Goal: Book appointment/travel/reservation

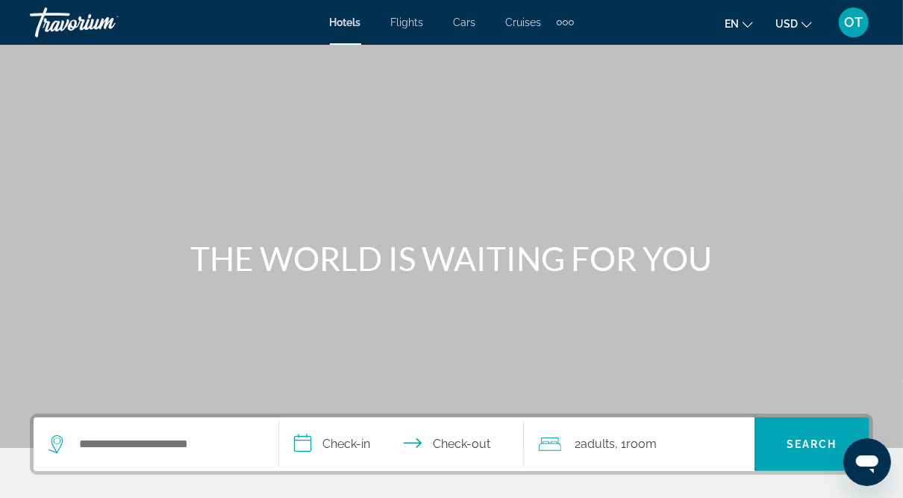
click at [568, 17] on div "Extra navigation items" at bounding box center [565, 22] width 17 height 22
click at [543, 49] on span "Activities" at bounding box center [540, 50] width 43 height 12
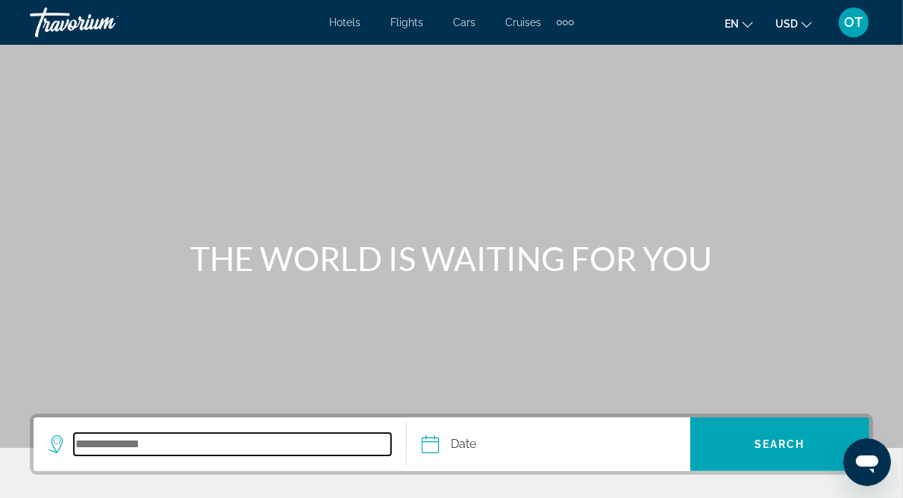
click at [106, 435] on input "Search destination" at bounding box center [232, 444] width 317 height 22
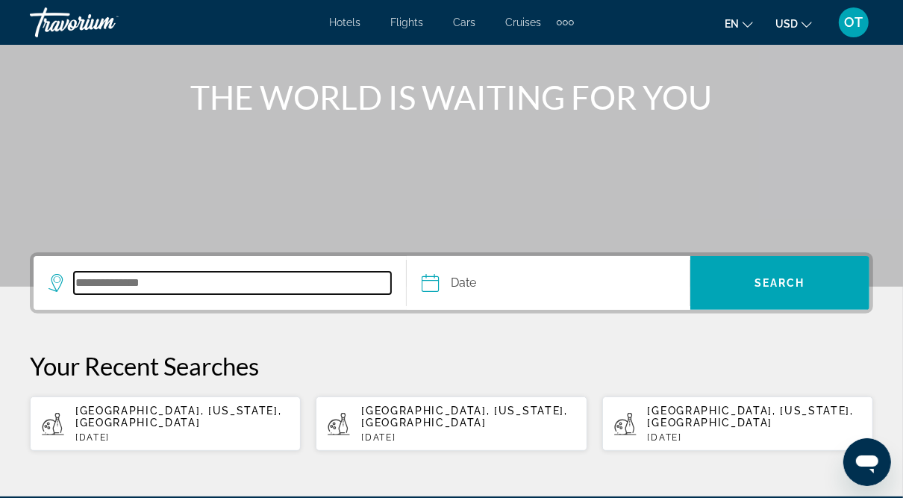
scroll to position [329, 0]
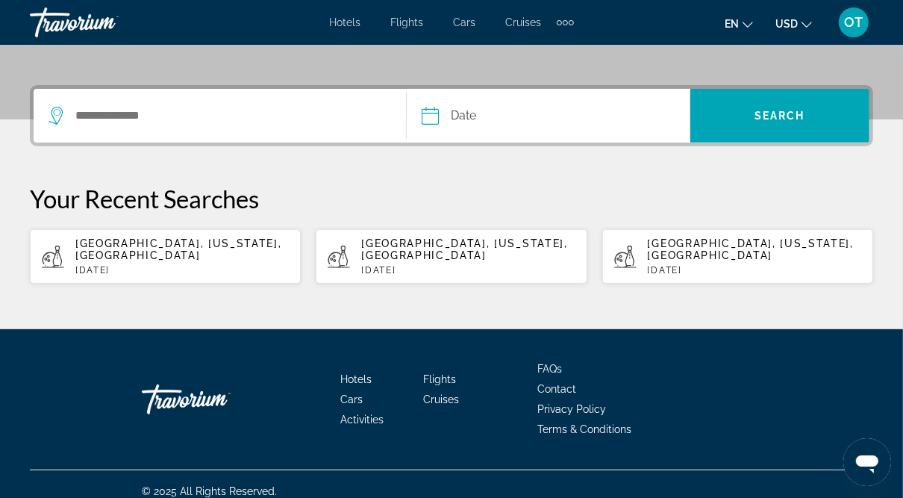
click at [166, 245] on span "[GEOGRAPHIC_DATA], [US_STATE], [GEOGRAPHIC_DATA]" at bounding box center [178, 249] width 206 height 24
type input "**********"
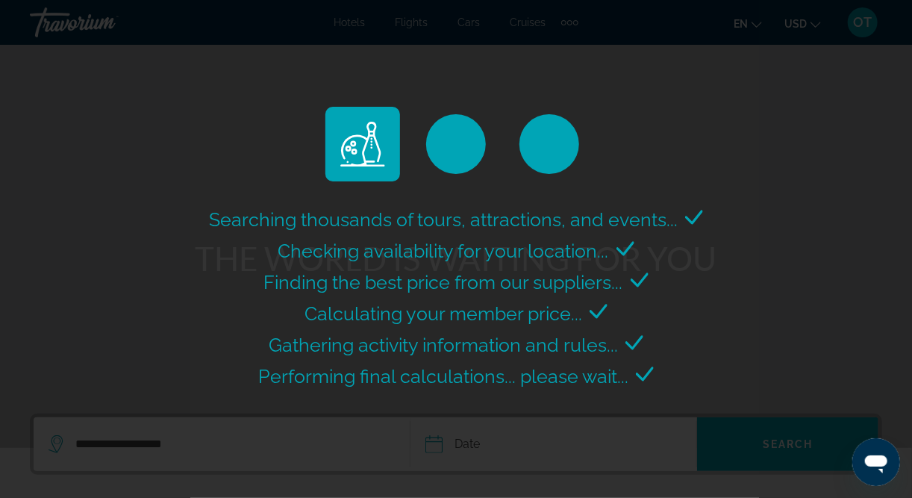
select select "*"
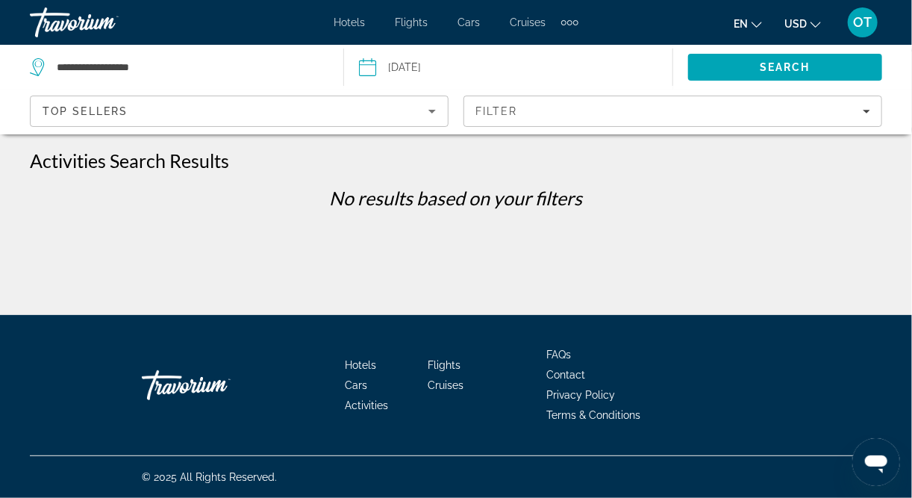
click at [426, 66] on input "Date: Sep 16, 2025" at bounding box center [436, 69] width 163 height 49
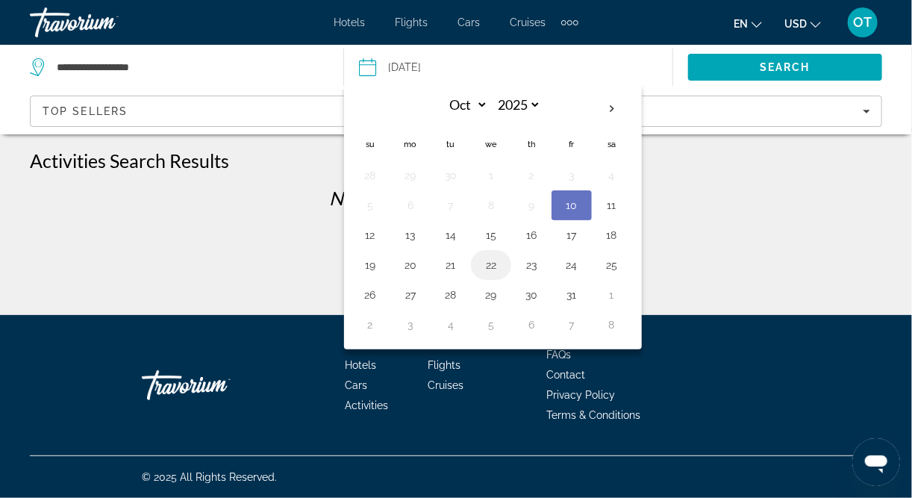
click at [485, 255] on button "22" at bounding box center [491, 265] width 24 height 21
type input "**********"
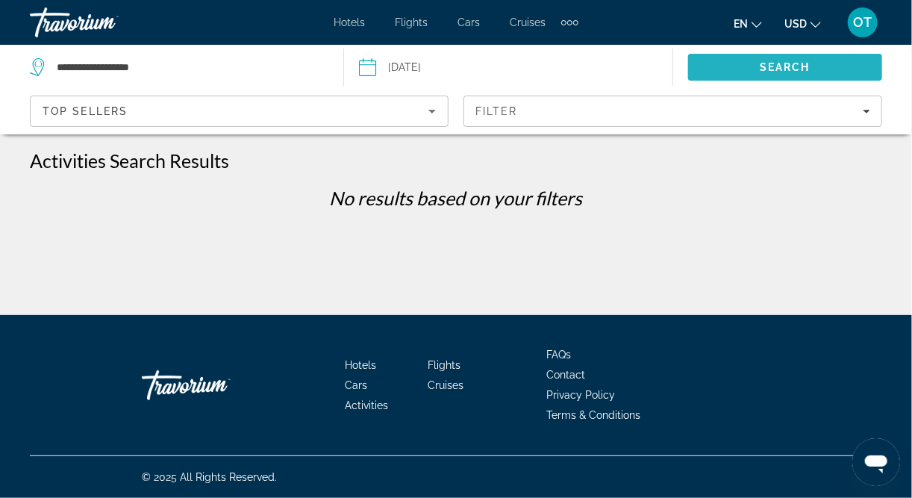
click at [815, 71] on span "Search" at bounding box center [785, 67] width 195 height 36
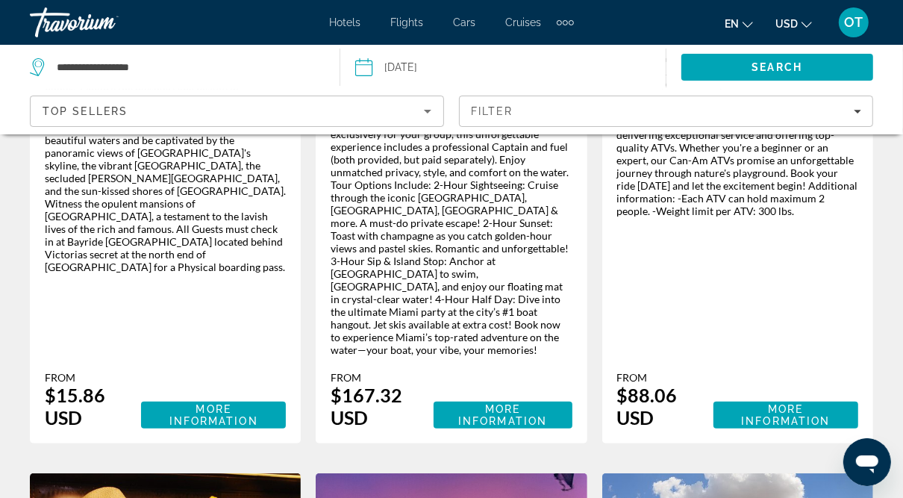
scroll to position [536, 0]
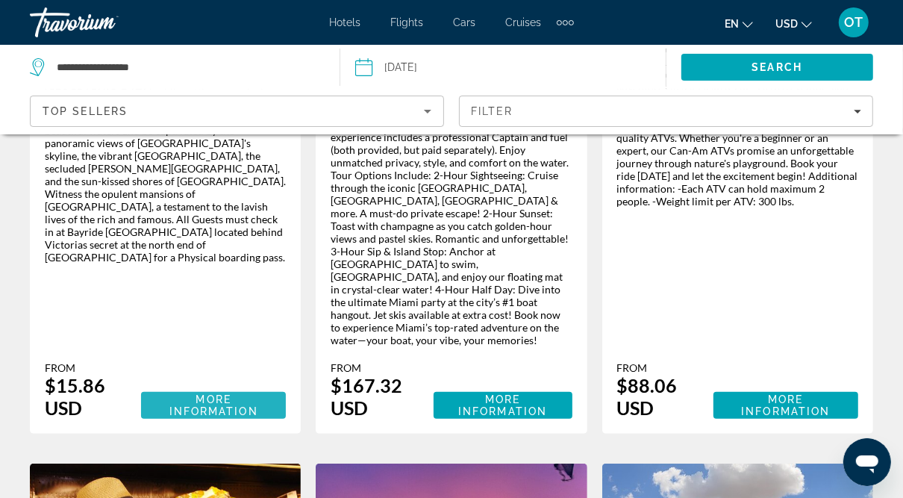
click at [220, 393] on span "More Information" at bounding box center [213, 405] width 89 height 24
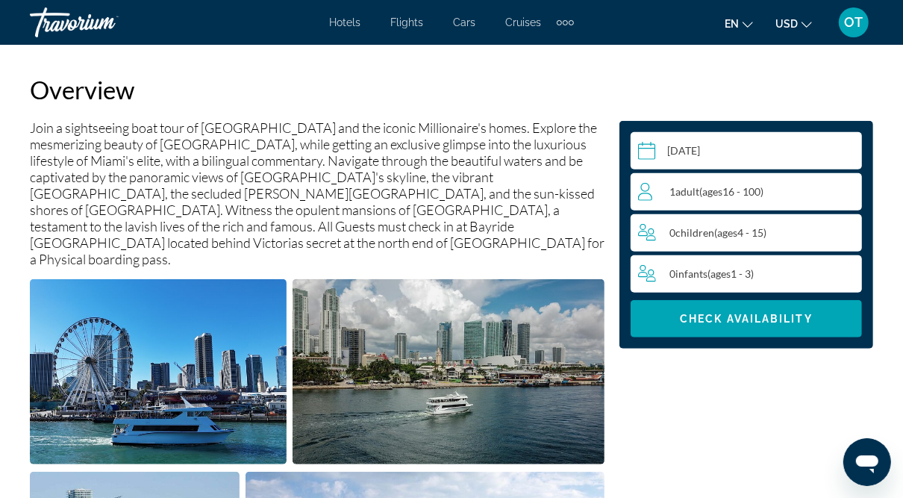
scroll to position [755, 0]
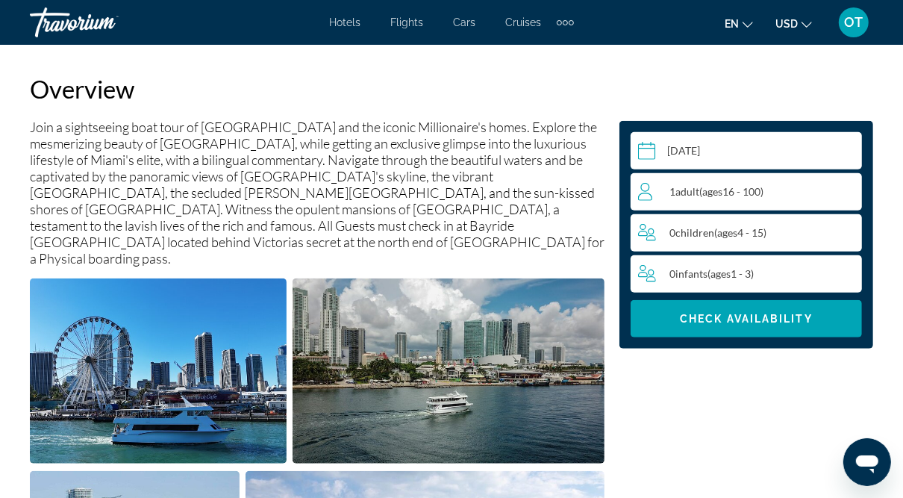
click at [688, 189] on span "Adult" at bounding box center [688, 191] width 24 height 13
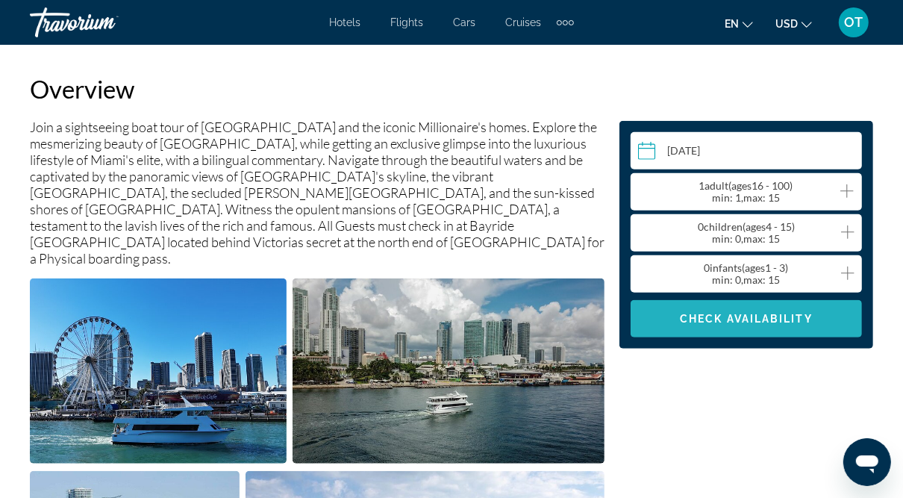
click at [758, 323] on span "Check Availability" at bounding box center [746, 319] width 133 height 12
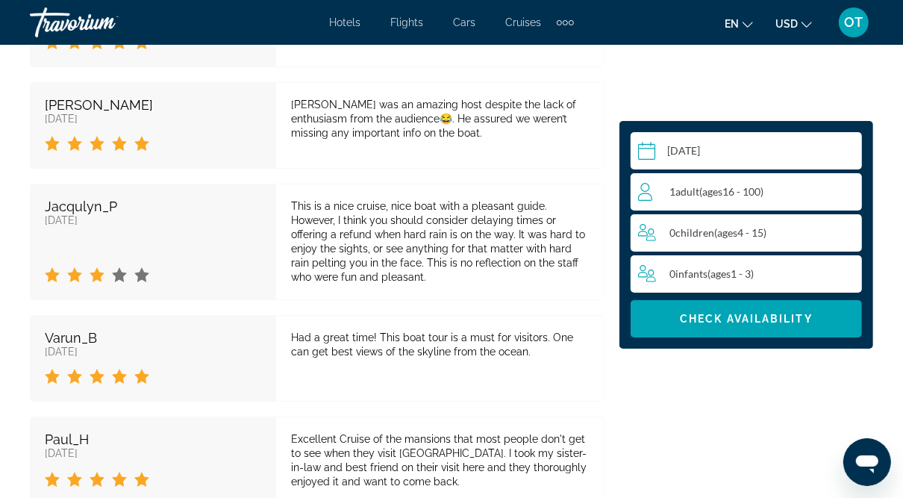
scroll to position [3446, 0]
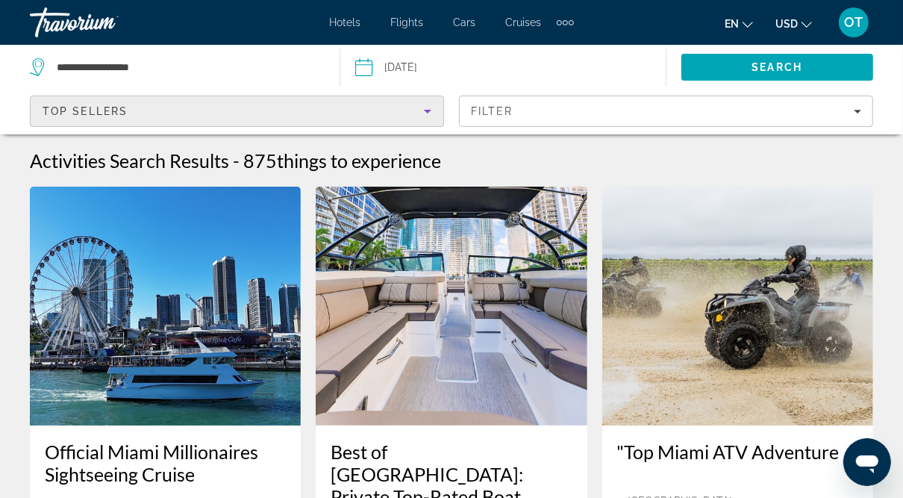
click at [219, 102] on div "Top Sellers" at bounding box center [234, 111] width 382 height 18
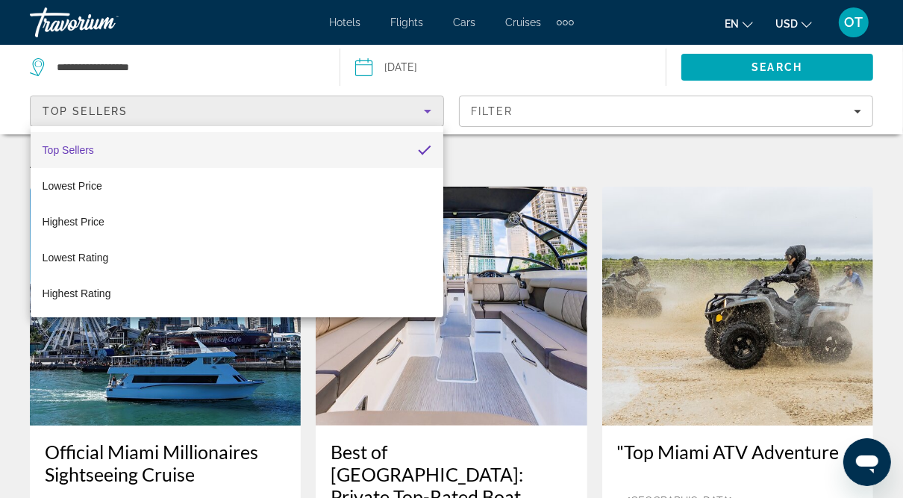
click at [174, 52] on div at bounding box center [451, 249] width 903 height 498
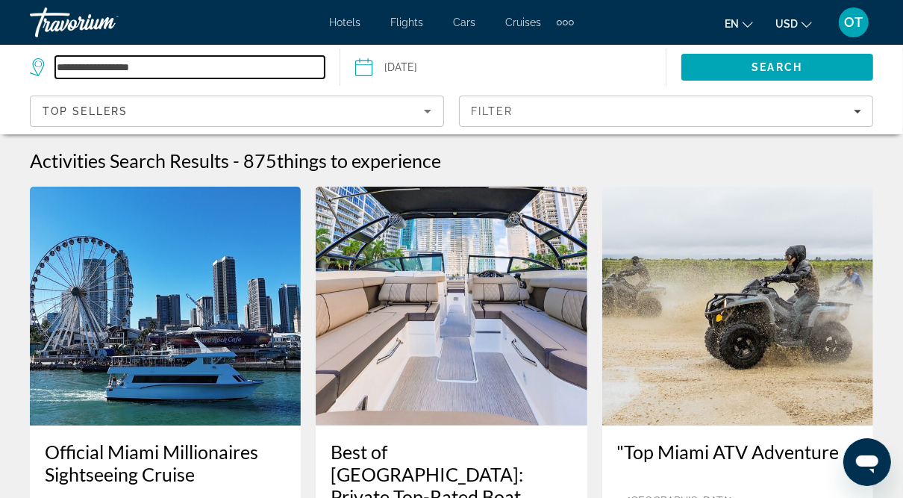
click at [155, 65] on input "**********" at bounding box center [190, 67] width 270 height 22
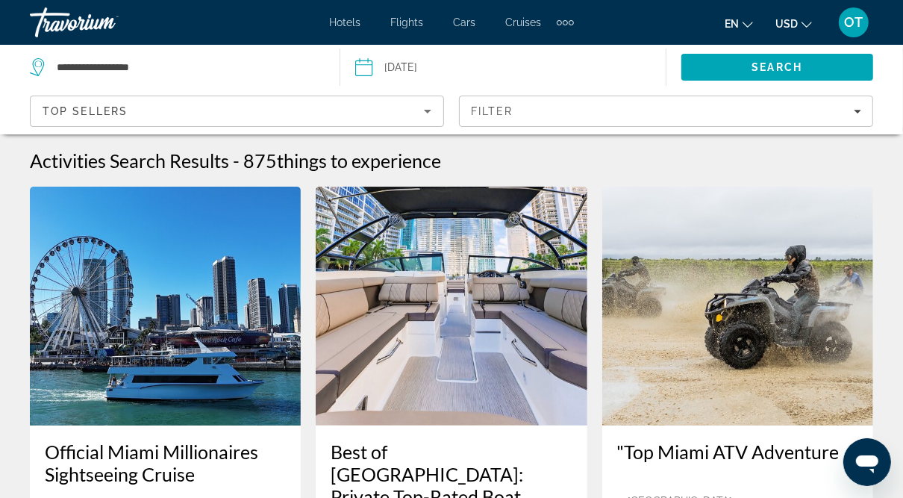
click at [350, 17] on span "Hotels" at bounding box center [345, 22] width 31 height 12
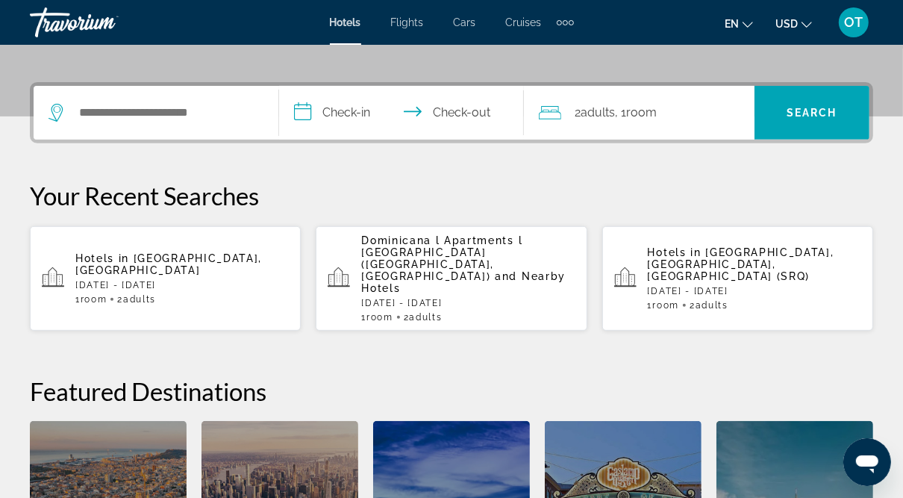
scroll to position [334, 0]
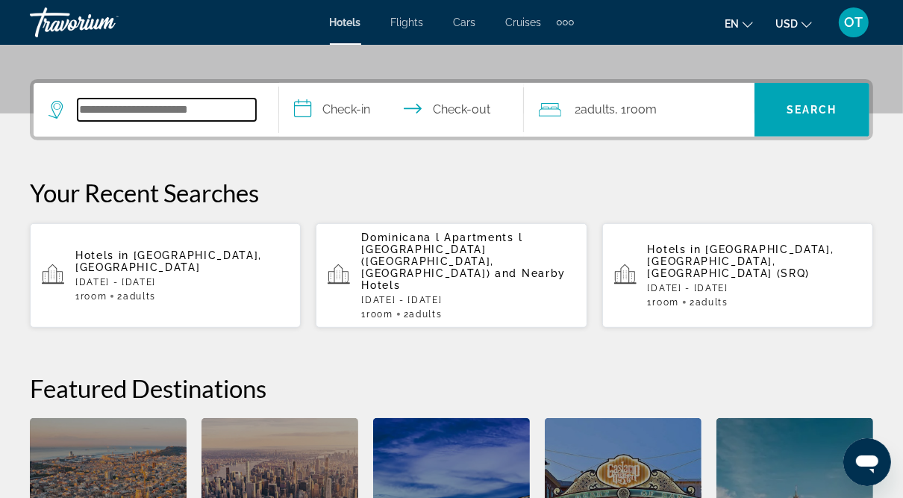
click at [180, 106] on input "Search hotel destination" at bounding box center [167, 110] width 178 height 22
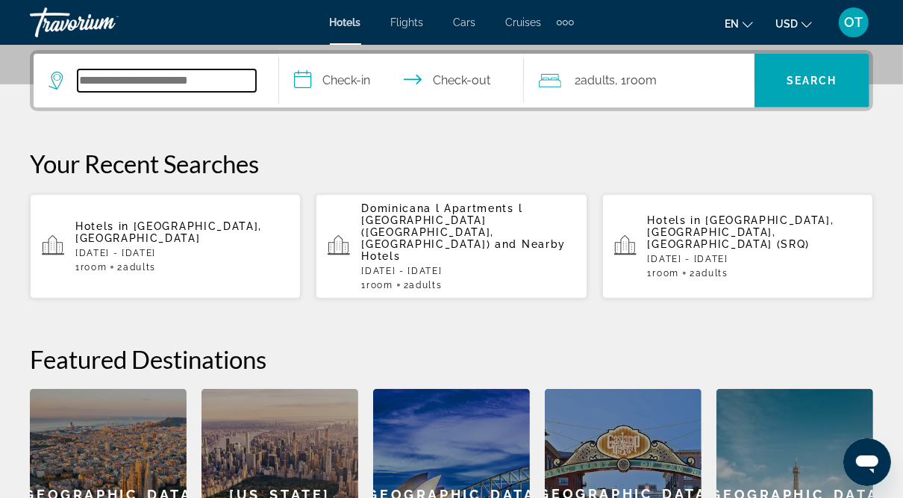
scroll to position [364, 0]
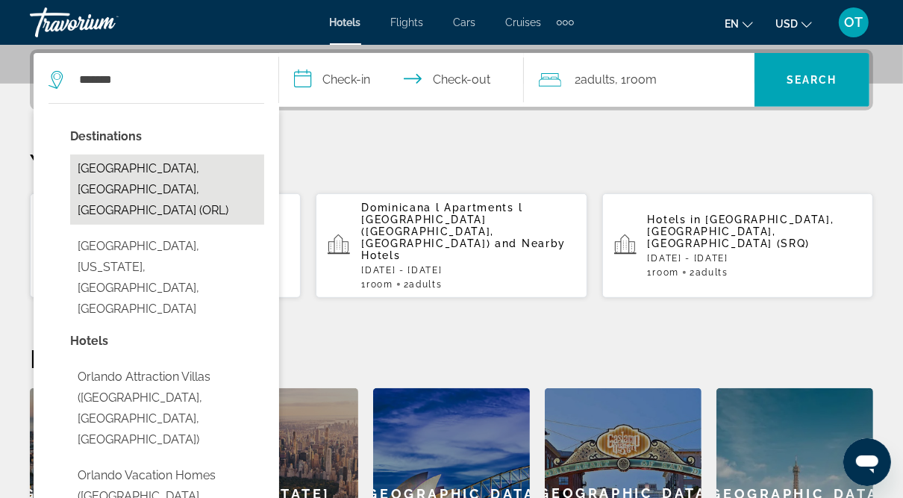
click at [173, 167] on button "[GEOGRAPHIC_DATA], [GEOGRAPHIC_DATA], [GEOGRAPHIC_DATA] (ORL)" at bounding box center [167, 190] width 194 height 70
type input "**********"
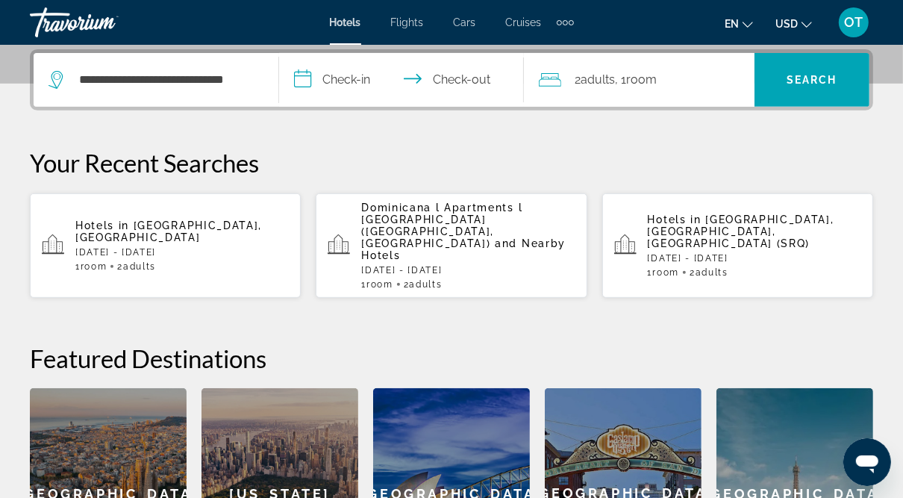
click at [352, 80] on input "**********" at bounding box center [405, 82] width 252 height 58
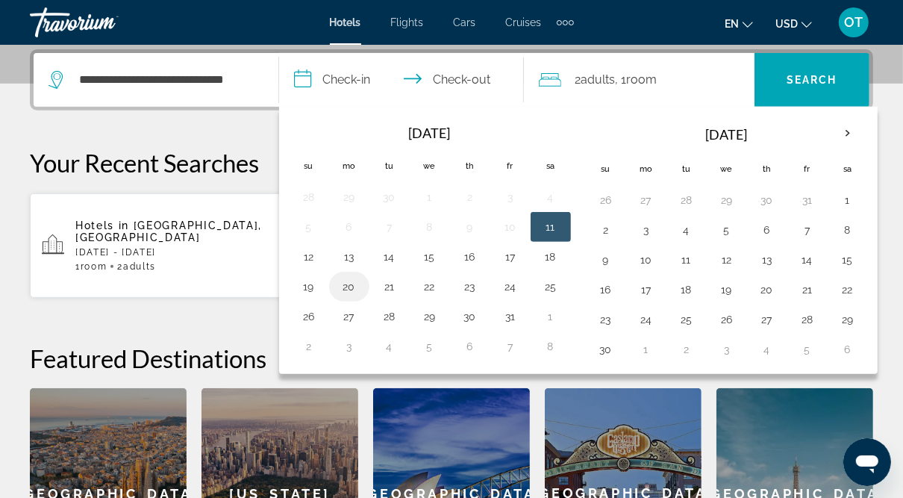
click at [345, 278] on button "20" at bounding box center [349, 286] width 24 height 21
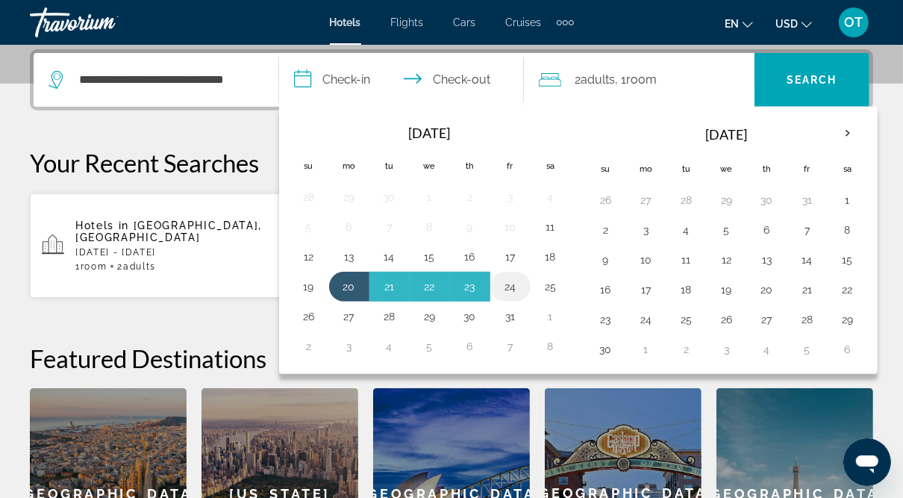
click at [507, 283] on button "24" at bounding box center [511, 286] width 24 height 21
type input "**********"
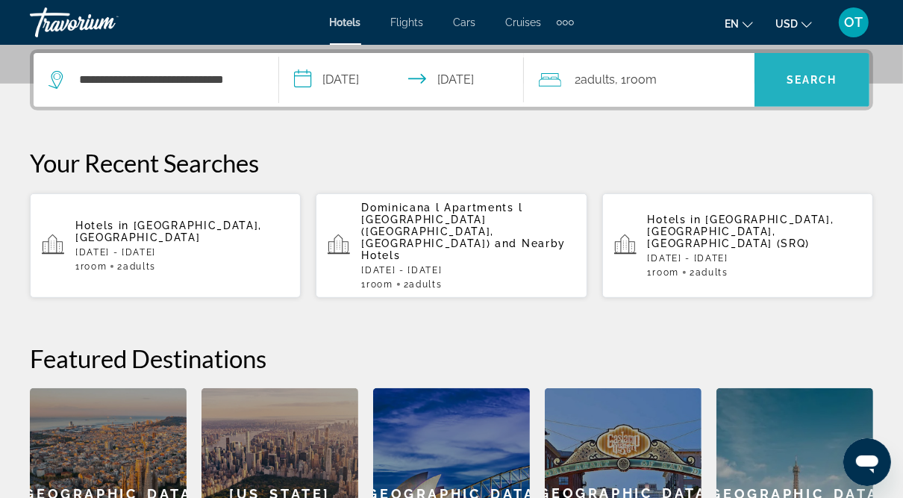
click at [830, 76] on span "Search" at bounding box center [812, 80] width 51 height 12
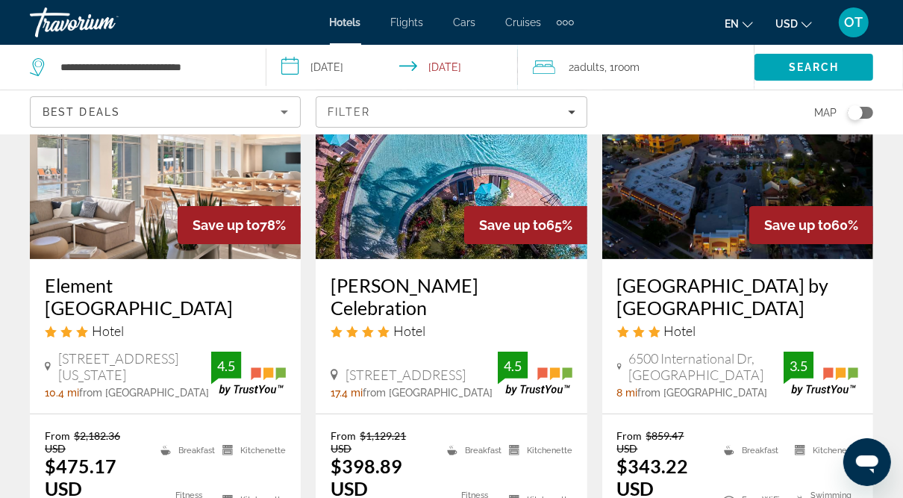
scroll to position [164, 0]
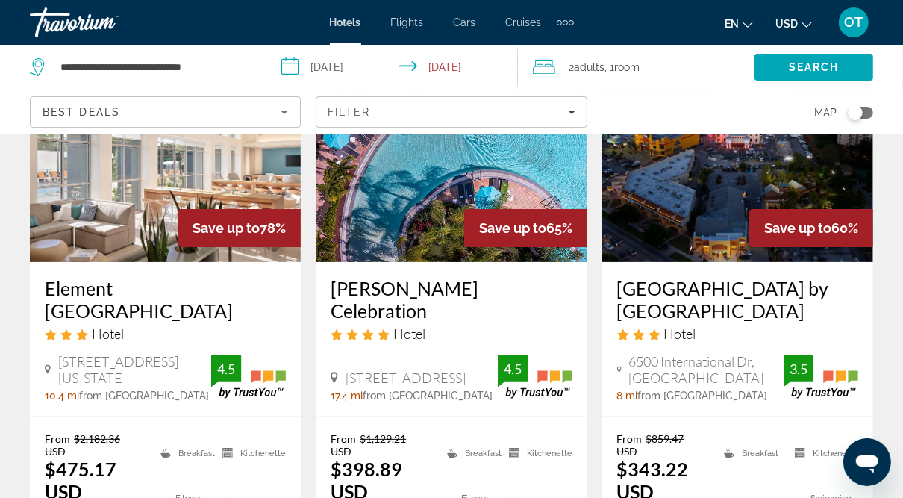
copy h3 "Element [GEOGRAPHIC_DATA]"
copy h3 "[PERSON_NAME] Celebration"
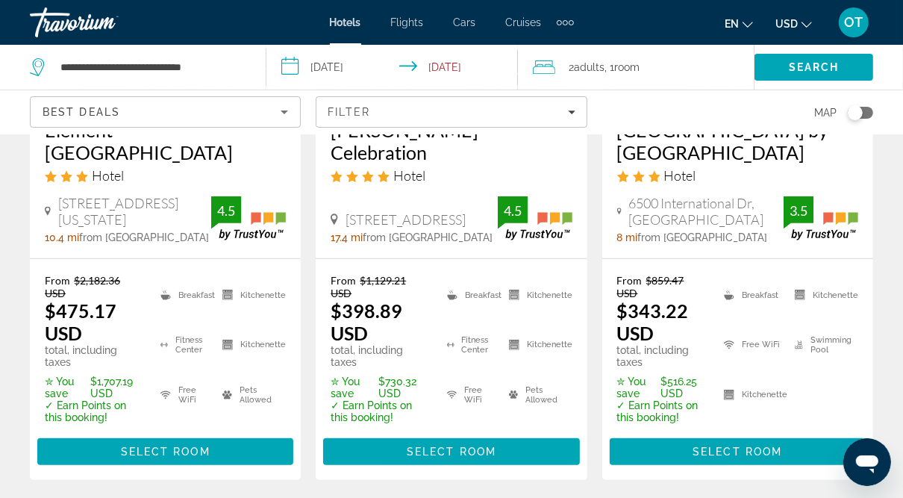
scroll to position [323, 0]
